Goal: Navigation & Orientation: Find specific page/section

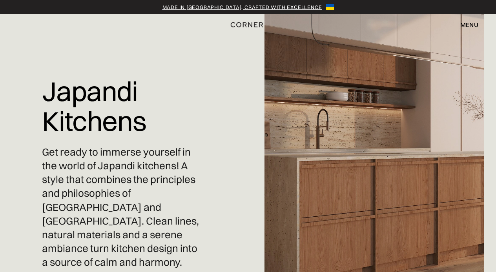
click at [220, 159] on div "Japandi Kitchens Get ready to immerse yourself in the world of Japandi kitchens…" at bounding box center [248, 180] width 496 height 360
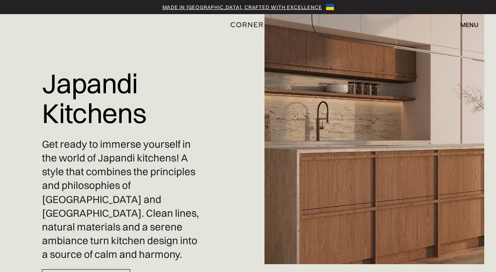
scroll to position [12, 0]
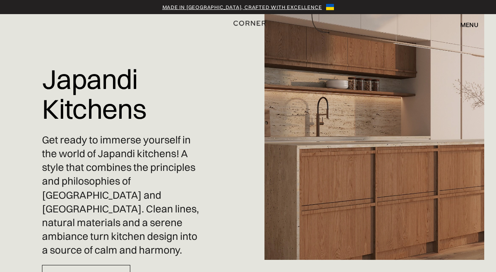
click at [257, 22] on img "home" at bounding box center [250, 23] width 32 height 10
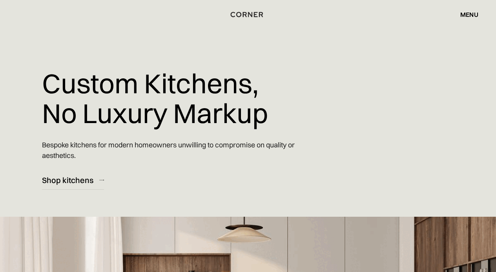
click at [472, 15] on div "menu" at bounding box center [470, 14] width 18 height 6
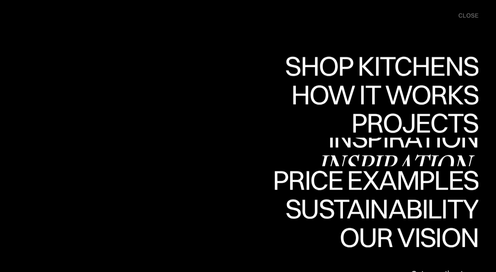
click at [395, 152] on div "Inspiration" at bounding box center [397, 165] width 161 height 27
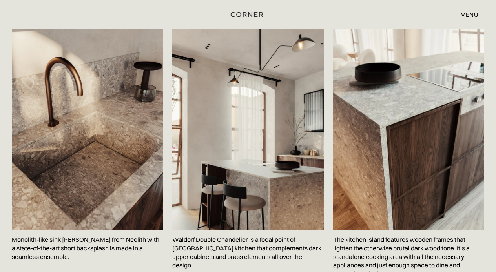
scroll to position [1195, 0]
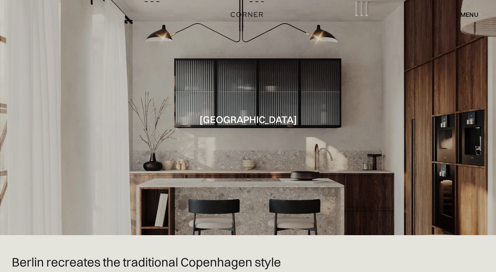
click at [474, 11] on div "menu" at bounding box center [470, 14] width 18 height 6
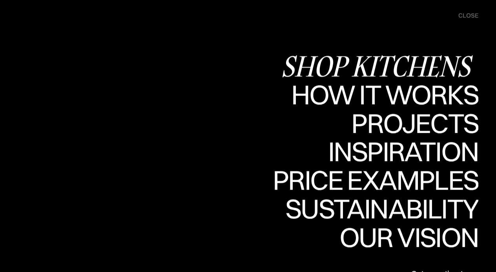
click at [406, 75] on div "Shop Kitchens" at bounding box center [379, 65] width 197 height 27
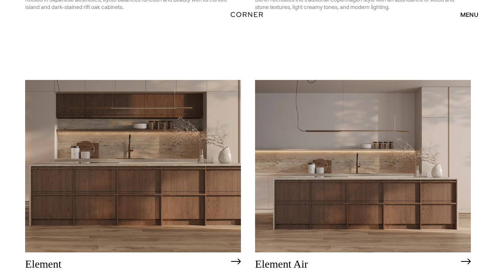
scroll to position [608, 0]
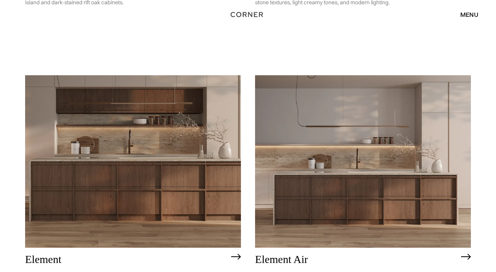
click at [327, 189] on img at bounding box center [363, 161] width 216 height 173
